Goal: Task Accomplishment & Management: Use online tool/utility

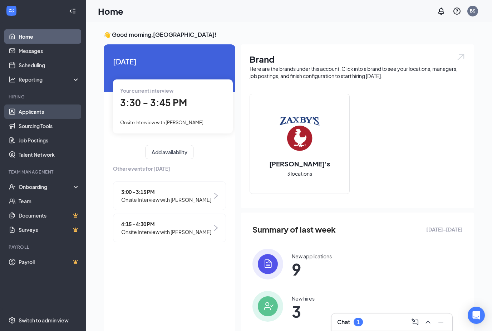
click at [53, 105] on link "Applicants" at bounding box center [49, 111] width 61 height 14
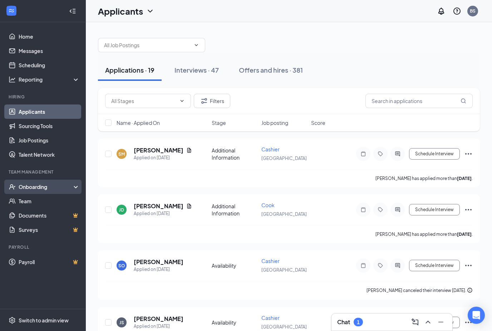
click at [42, 189] on div "Onboarding" at bounding box center [46, 186] width 55 height 7
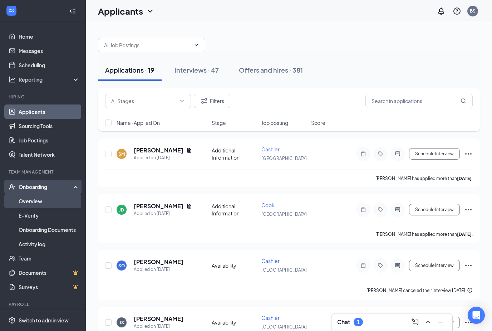
click at [37, 201] on link "Overview" at bounding box center [49, 201] width 61 height 14
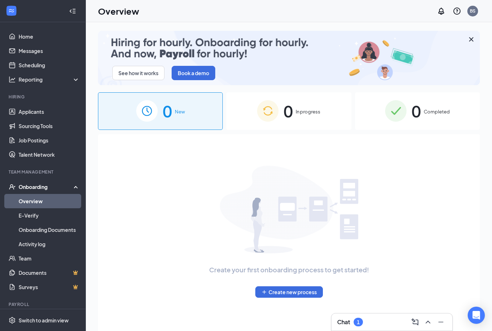
click at [315, 111] on span "In progress" at bounding box center [308, 111] width 25 height 7
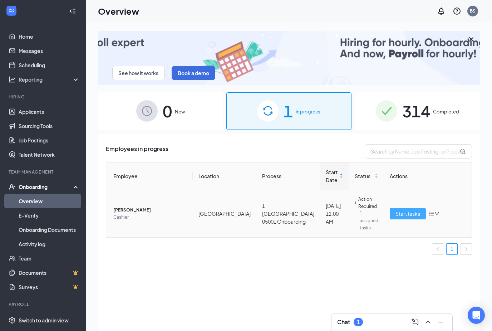
click at [402, 213] on span "Start tasks" at bounding box center [407, 213] width 25 height 8
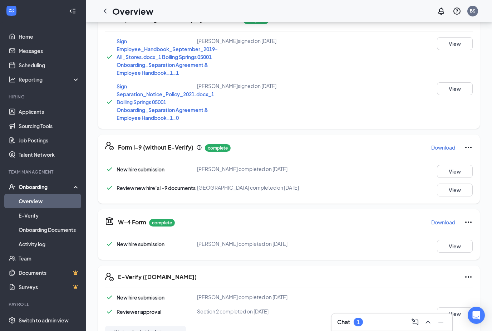
scroll to position [202, 0]
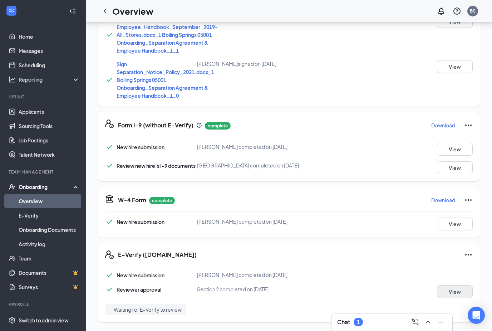
click at [461, 290] on button "View" at bounding box center [455, 291] width 36 height 13
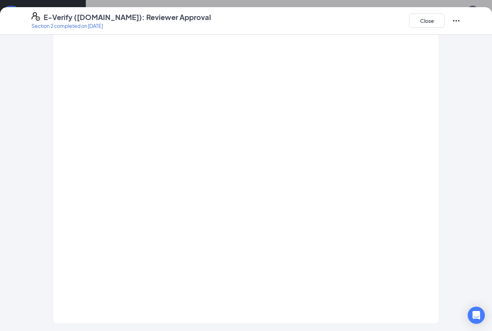
scroll to position [0, 0]
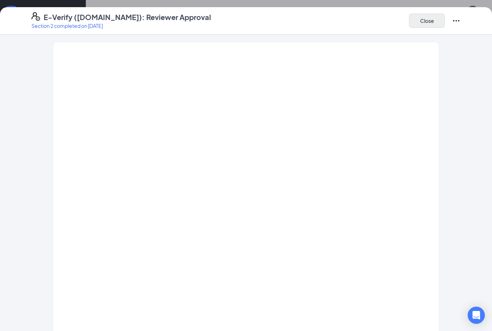
click at [426, 23] on button "Close" at bounding box center [427, 21] width 36 height 14
